Goal: Transaction & Acquisition: Purchase product/service

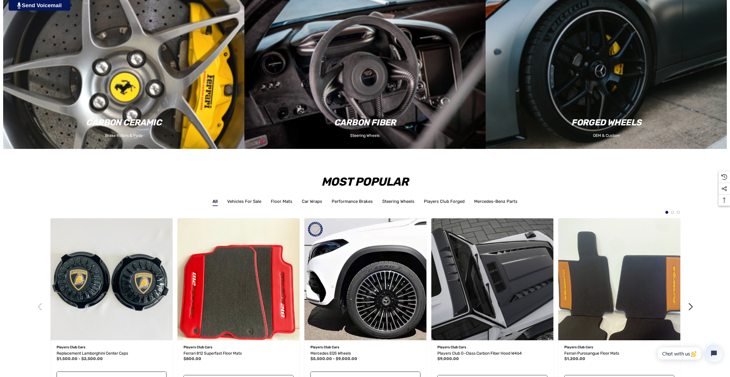
scroll to position [776, 0]
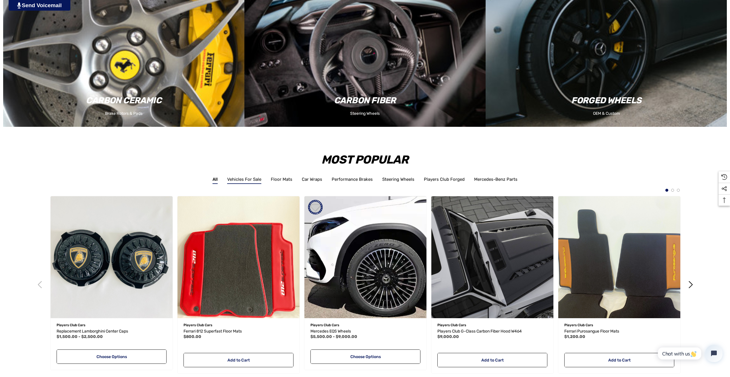
click at [252, 180] on link "Vehicles For Sale" at bounding box center [244, 181] width 34 height 8
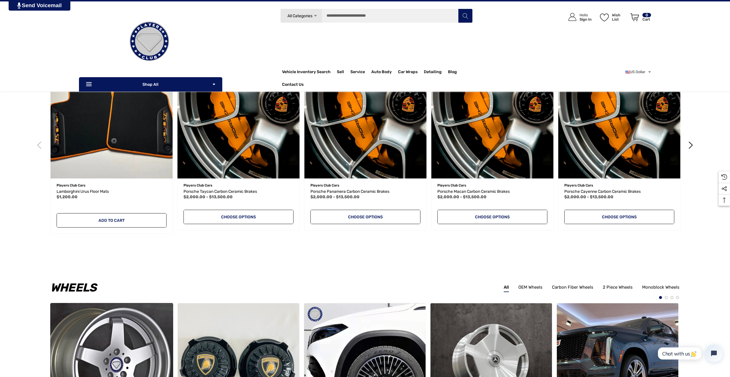
scroll to position [1296, 0]
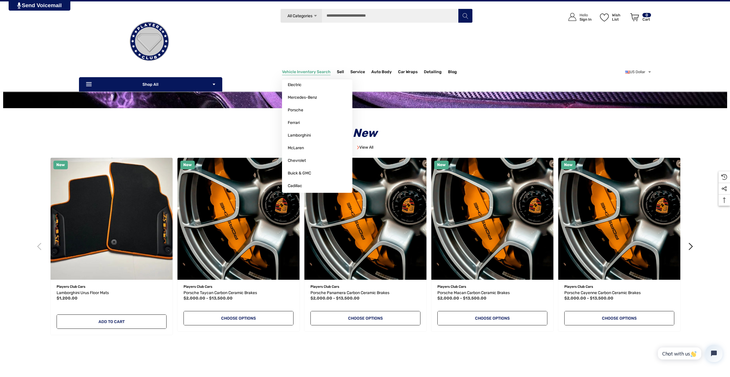
click at [289, 68] on p "Vehicle Inventory Search" at bounding box center [309, 71] width 55 height 11
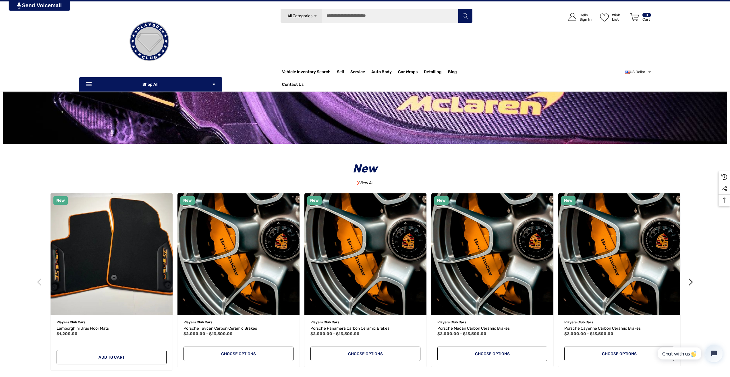
scroll to position [1153, 0]
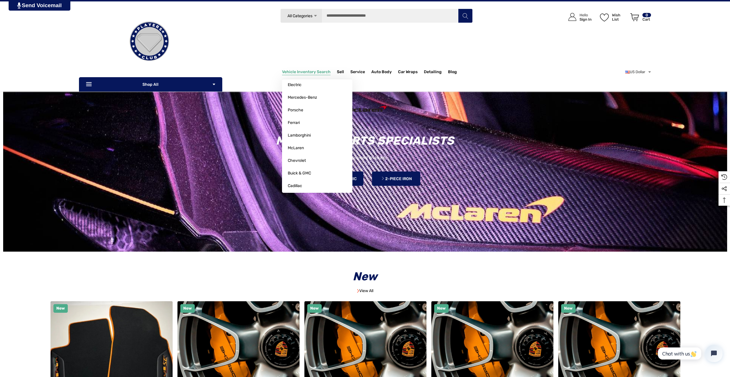
click at [290, 72] on span "Vehicle Inventory Search" at bounding box center [306, 73] width 49 height 6
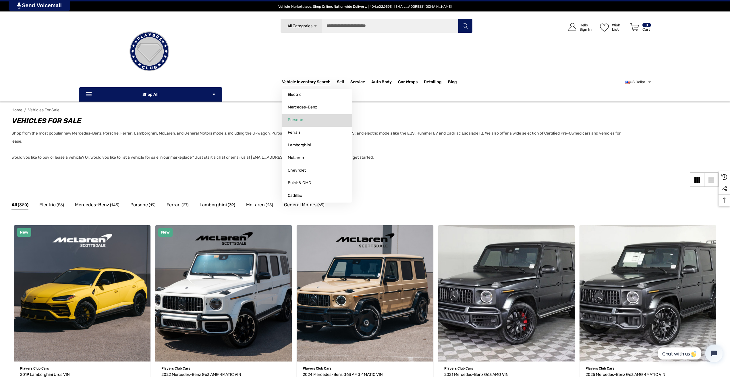
click at [296, 119] on span "Porsche" at bounding box center [296, 119] width 16 height 5
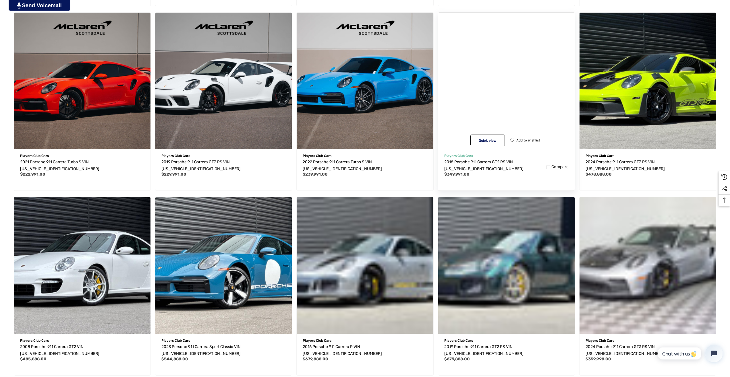
scroll to position [488, 0]
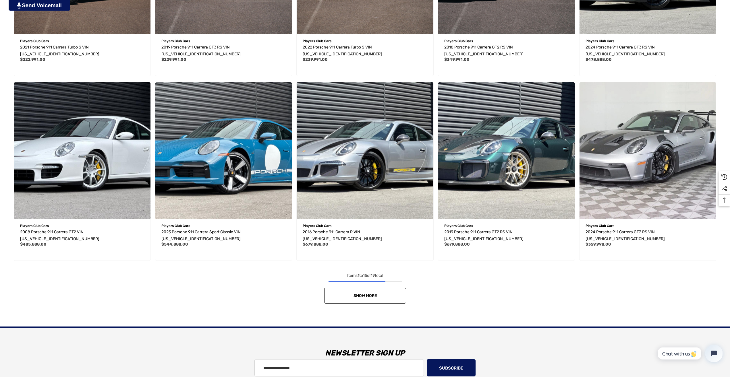
click at [362, 294] on span "Show More" at bounding box center [365, 296] width 24 height 5
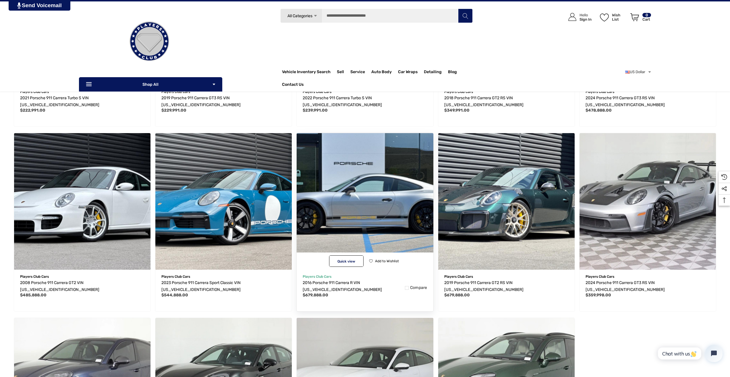
scroll to position [431, 0]
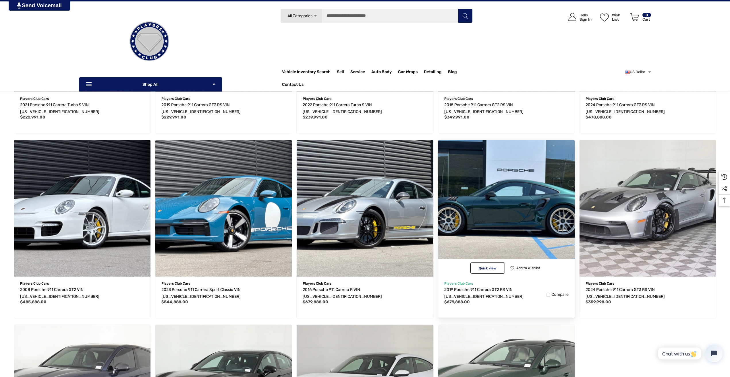
click at [520, 189] on img "2019 Porsche 911 Carrera GT2 RS VIN WP0AE2A98KS155143,$679,888.00\a" at bounding box center [506, 209] width 150 height 150
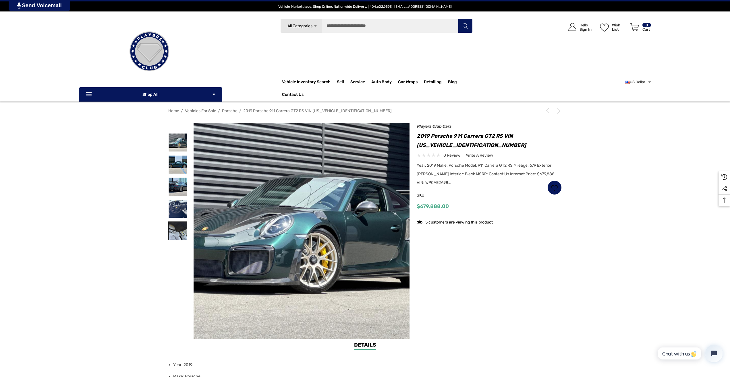
click at [178, 231] on img at bounding box center [178, 231] width 18 height 18
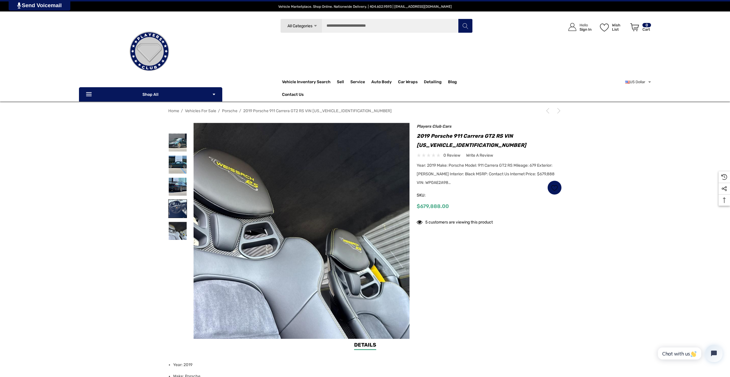
click at [172, 209] on img at bounding box center [178, 209] width 18 height 18
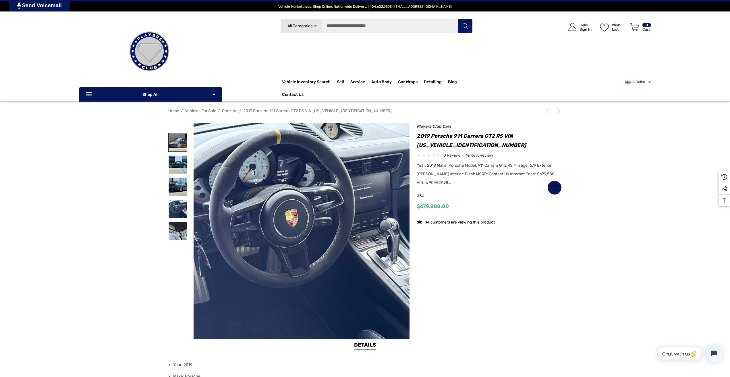
click at [178, 148] on img at bounding box center [178, 143] width 18 height 18
